Goal: Find specific page/section: Find specific page/section

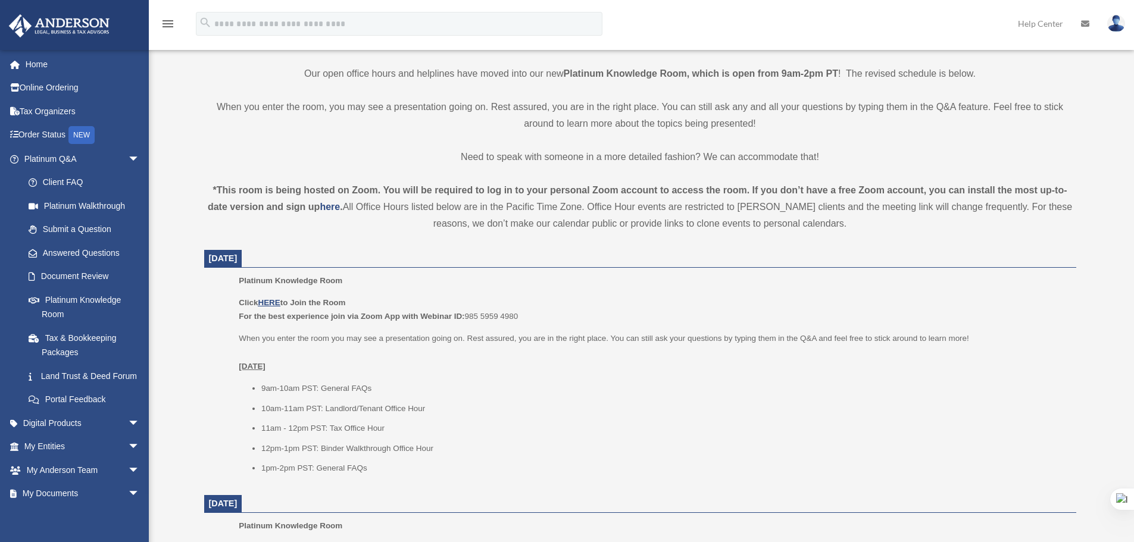
scroll to position [295, 0]
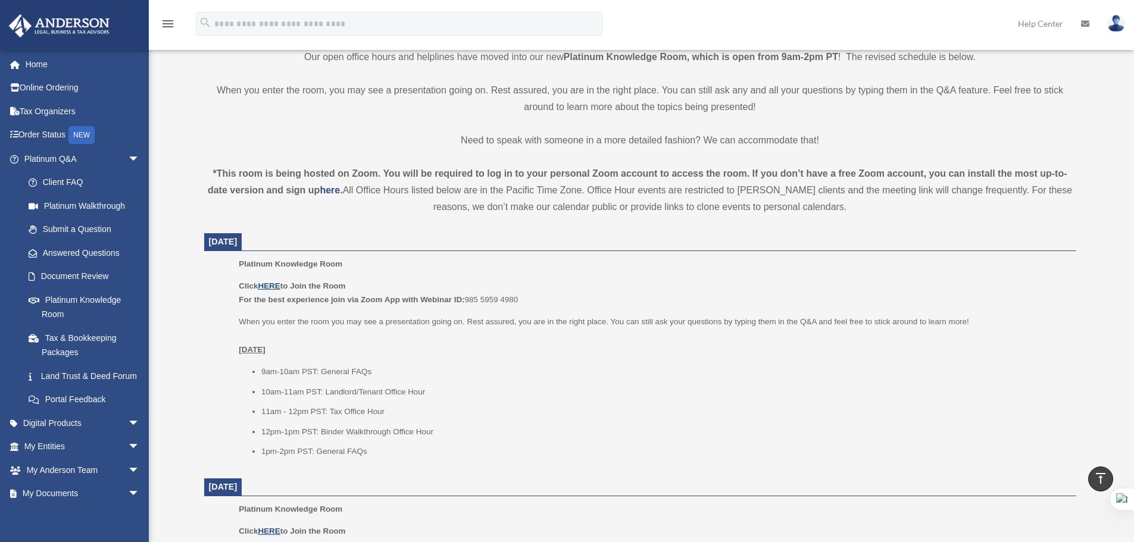
click at [276, 287] on u "HERE" at bounding box center [269, 285] width 22 height 9
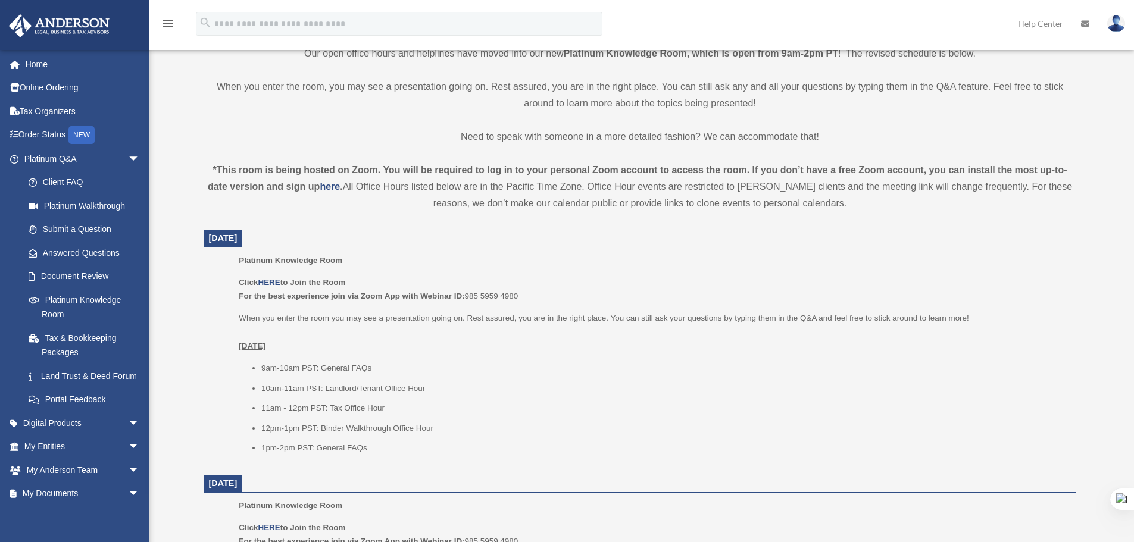
scroll to position [296, 0]
click at [276, 284] on u "HERE" at bounding box center [269, 285] width 22 height 9
click at [269, 285] on u "HERE" at bounding box center [269, 285] width 22 height 9
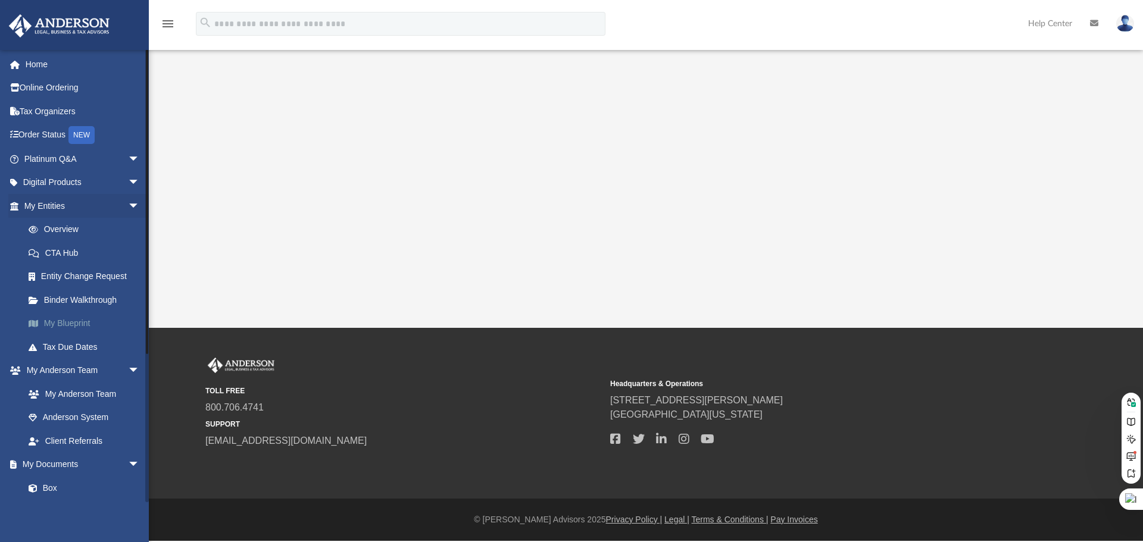
click at [55, 318] on link "My Blueprint" at bounding box center [87, 324] width 141 height 24
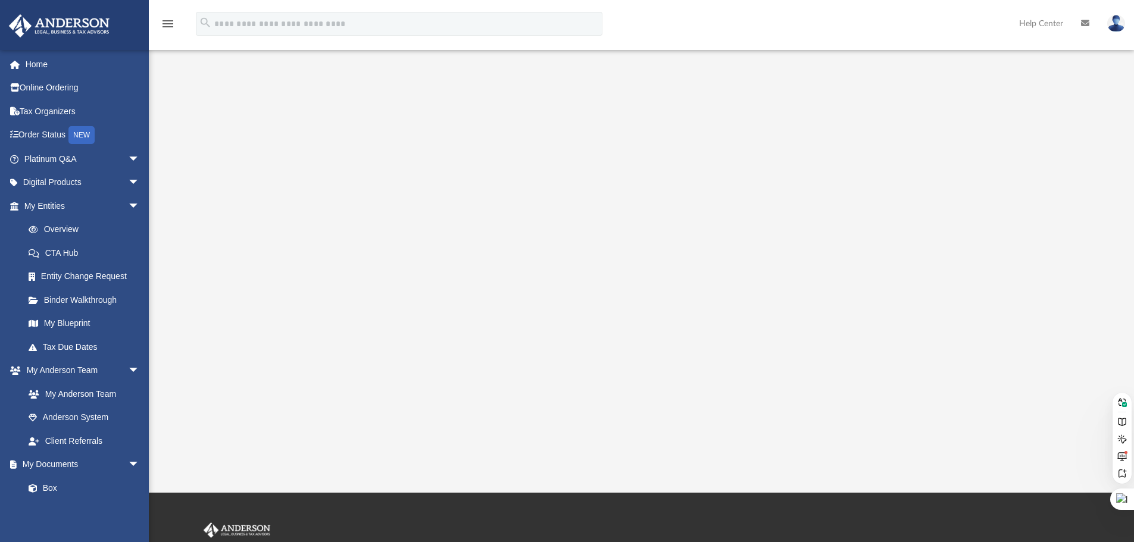
scroll to position [112, 0]
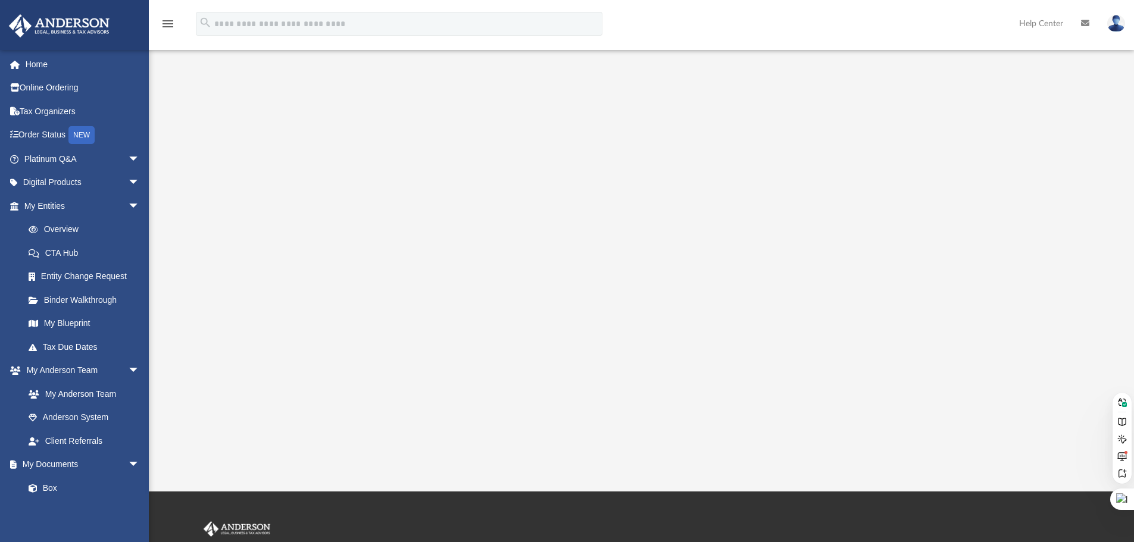
click at [1013, 439] on div at bounding box center [641, 208] width 887 height 476
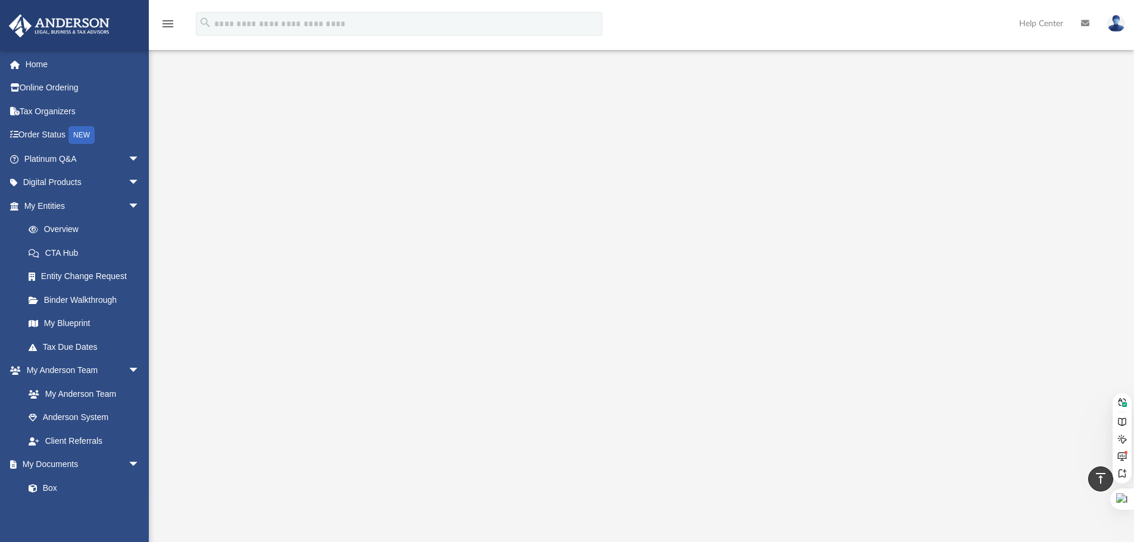
scroll to position [0, 0]
click at [1031, 195] on div at bounding box center [641, 321] width 887 height 476
